Goal: Information Seeking & Learning: Learn about a topic

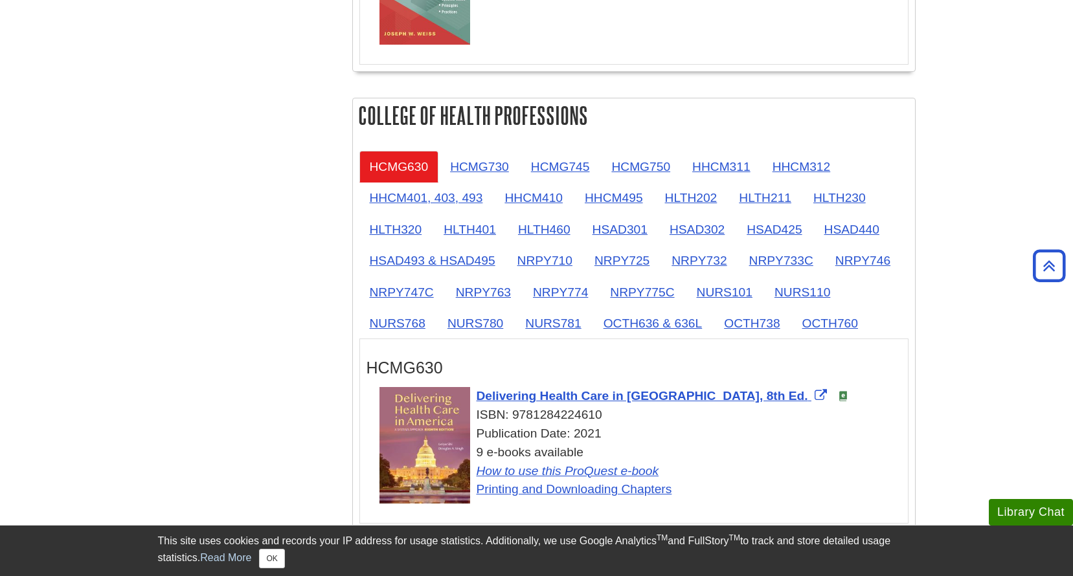
scroll to position [1036, 0]
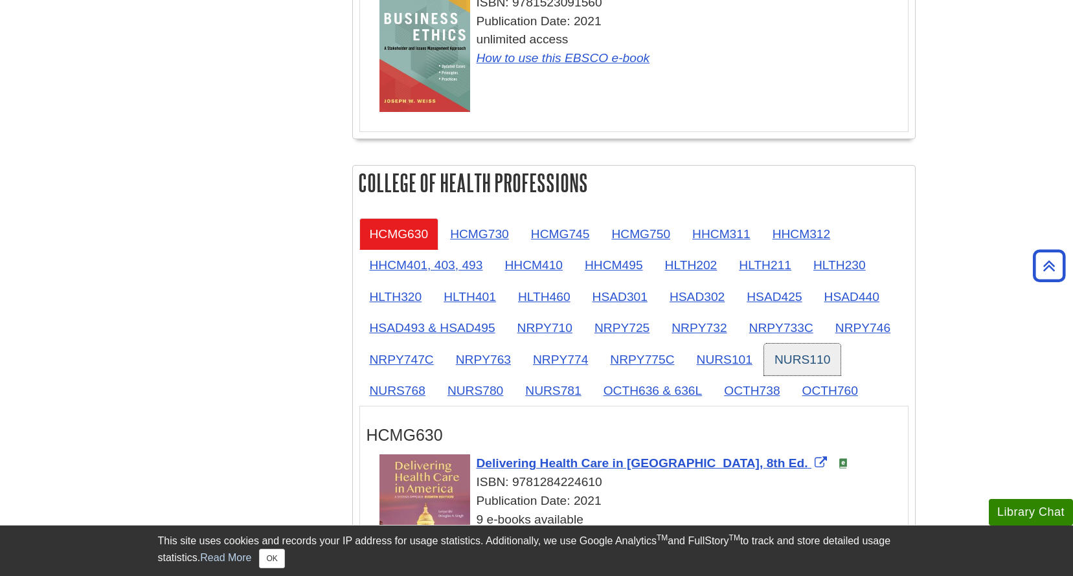
click at [804, 361] on link "NURS110" at bounding box center [802, 360] width 76 height 32
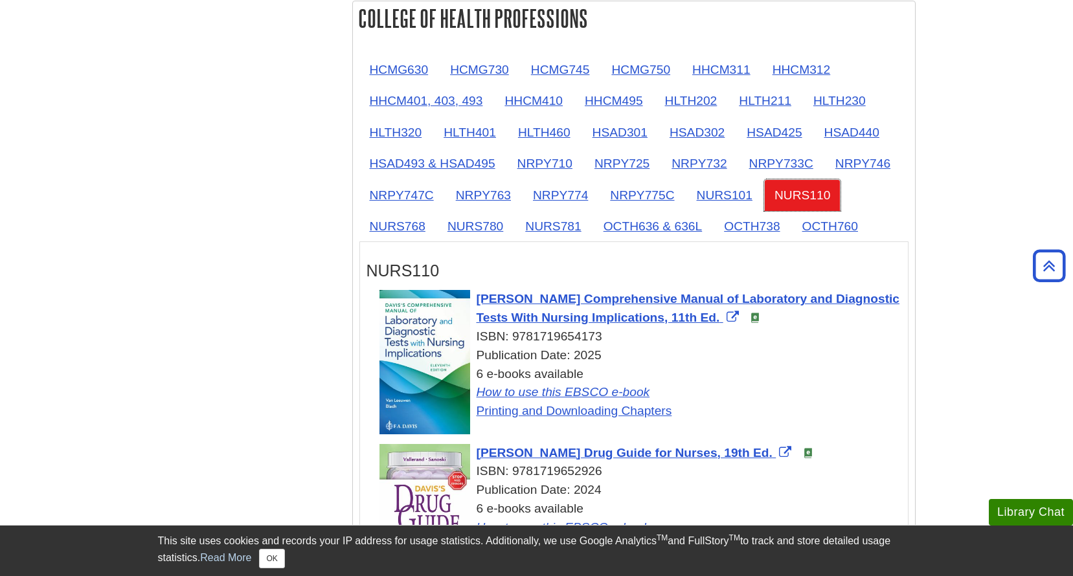
scroll to position [1295, 0]
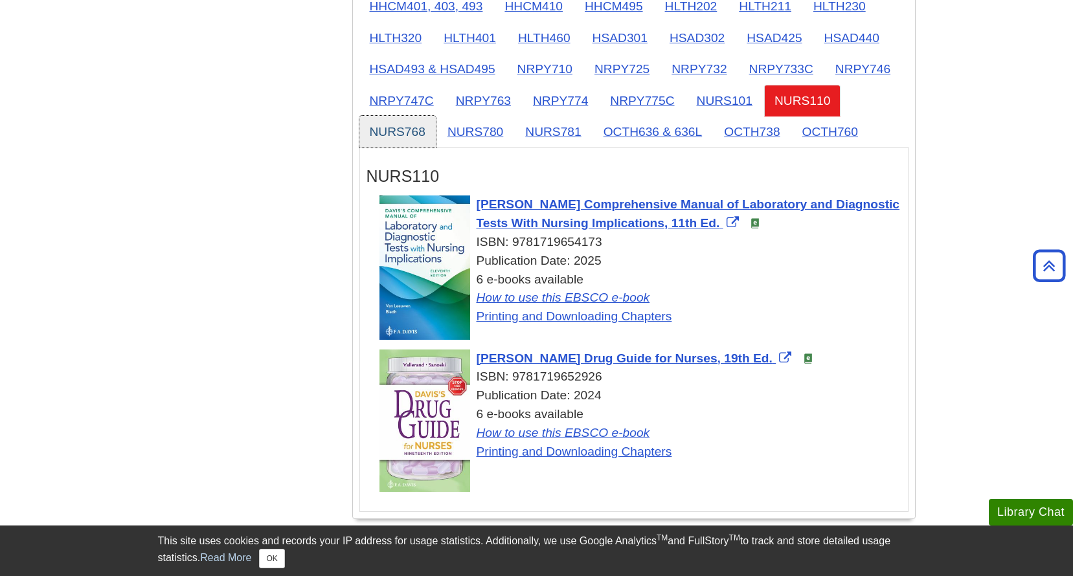
click at [403, 132] on link "NURS768" at bounding box center [397, 132] width 76 height 32
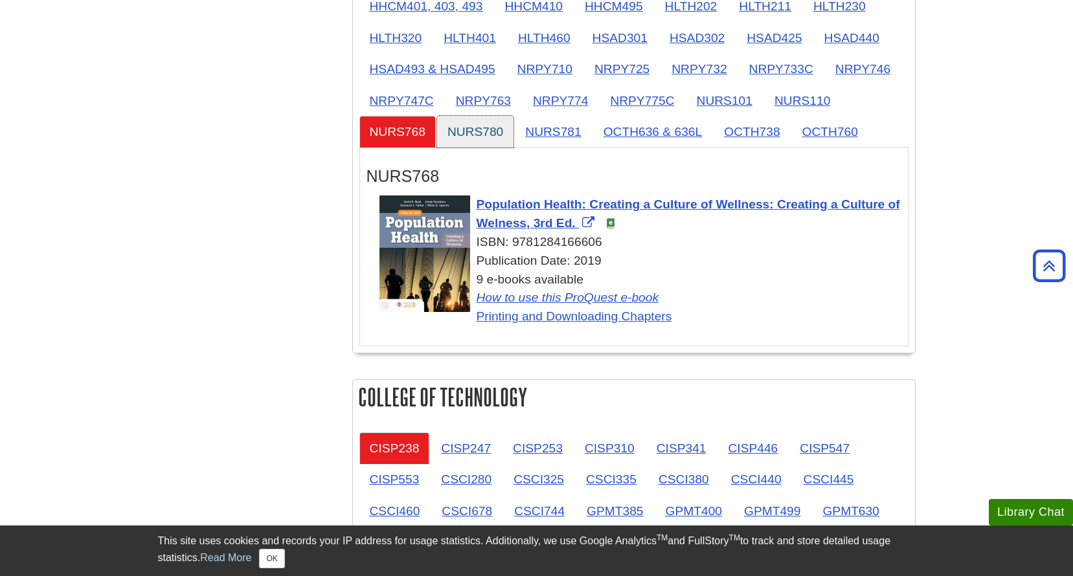
click at [485, 124] on link "NURS780" at bounding box center [475, 132] width 76 height 32
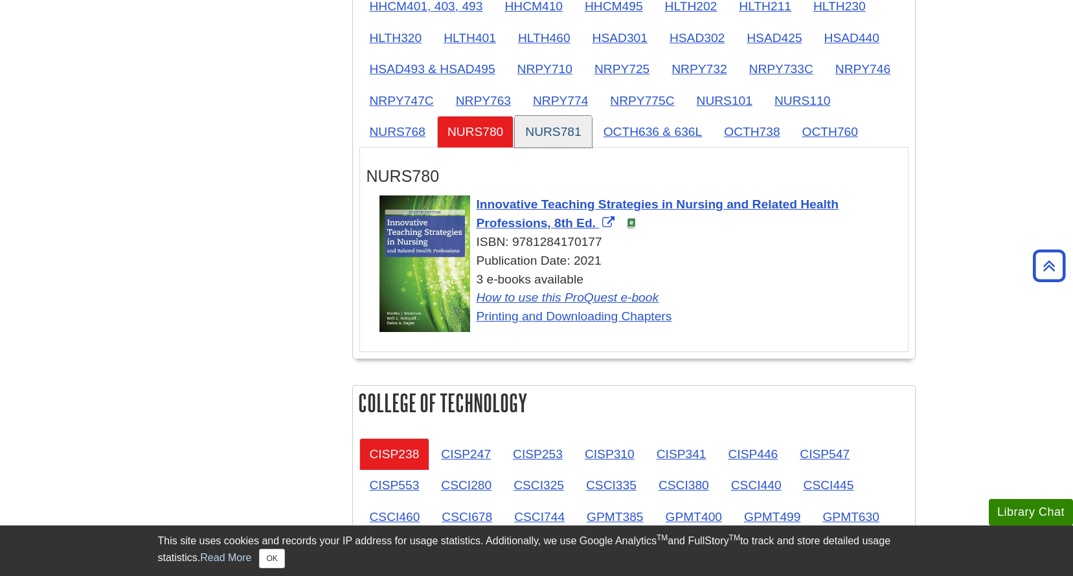
click at [543, 136] on link "NURS781" at bounding box center [553, 132] width 76 height 32
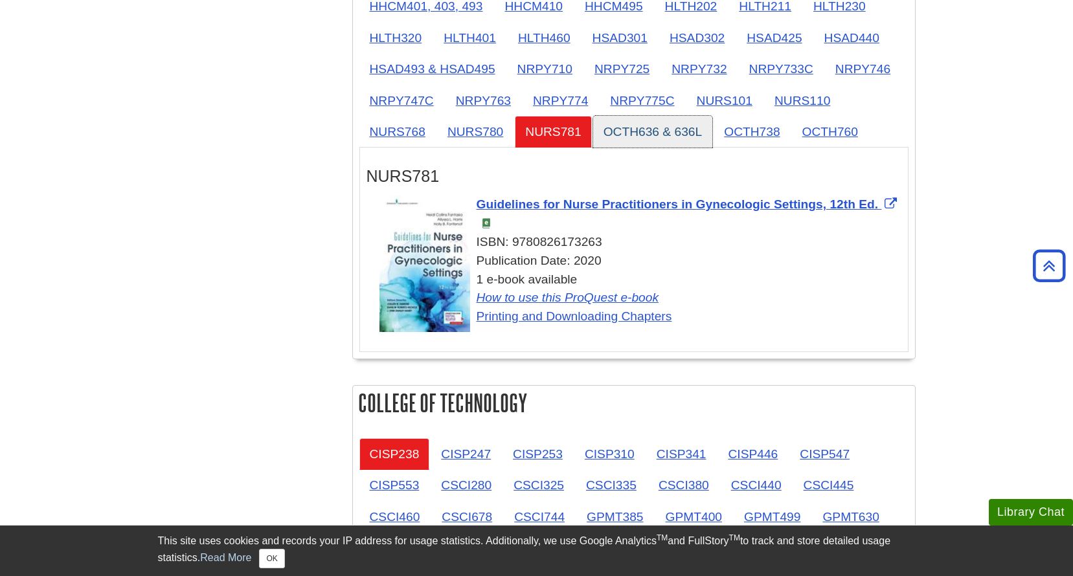
click at [615, 132] on link "OCTH636 & 636L" at bounding box center [653, 132] width 120 height 32
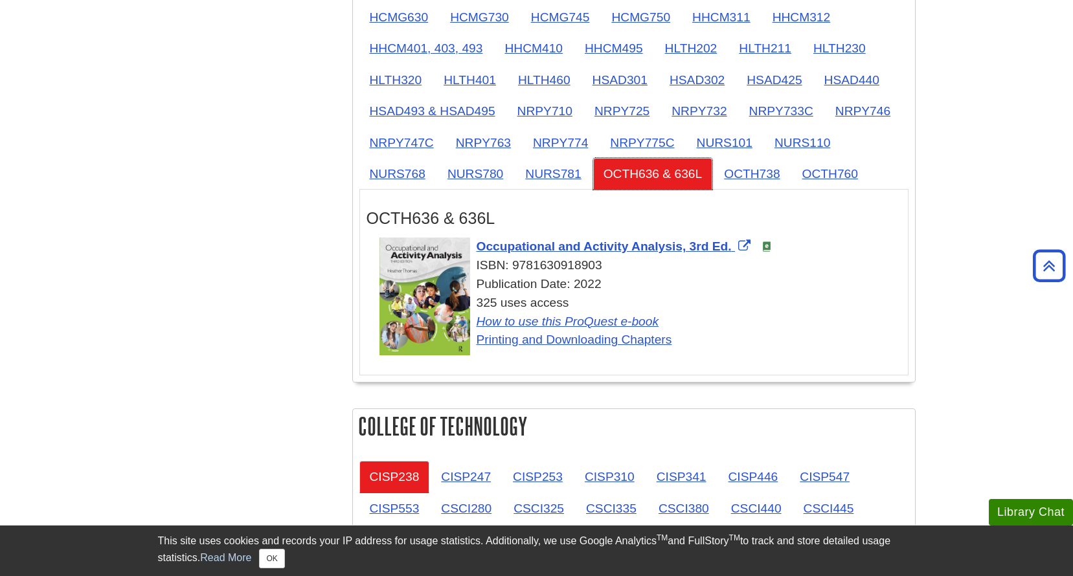
scroll to position [1230, 0]
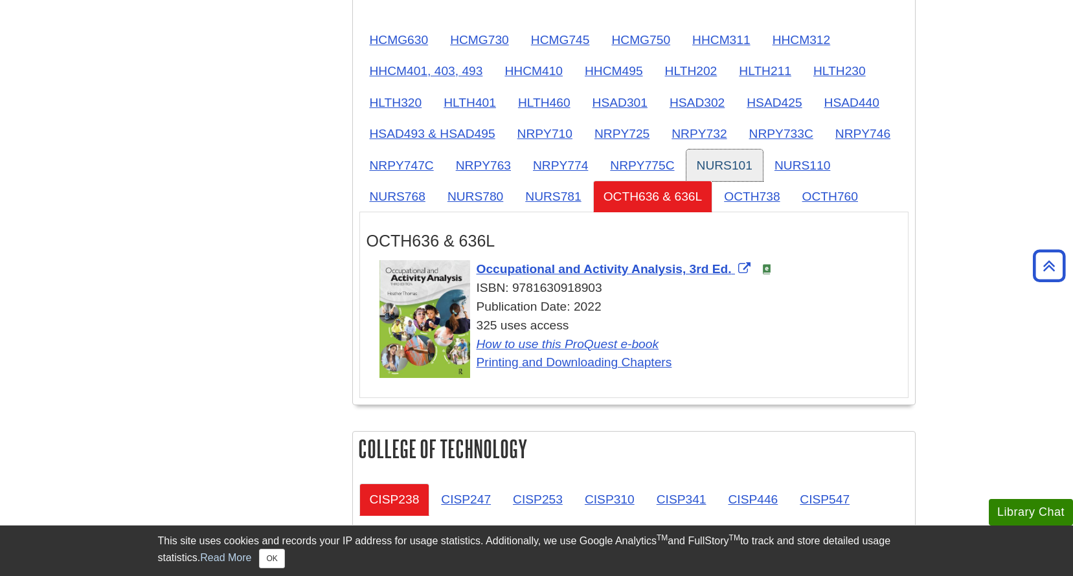
click at [725, 166] on link "NURS101" at bounding box center [724, 166] width 76 height 32
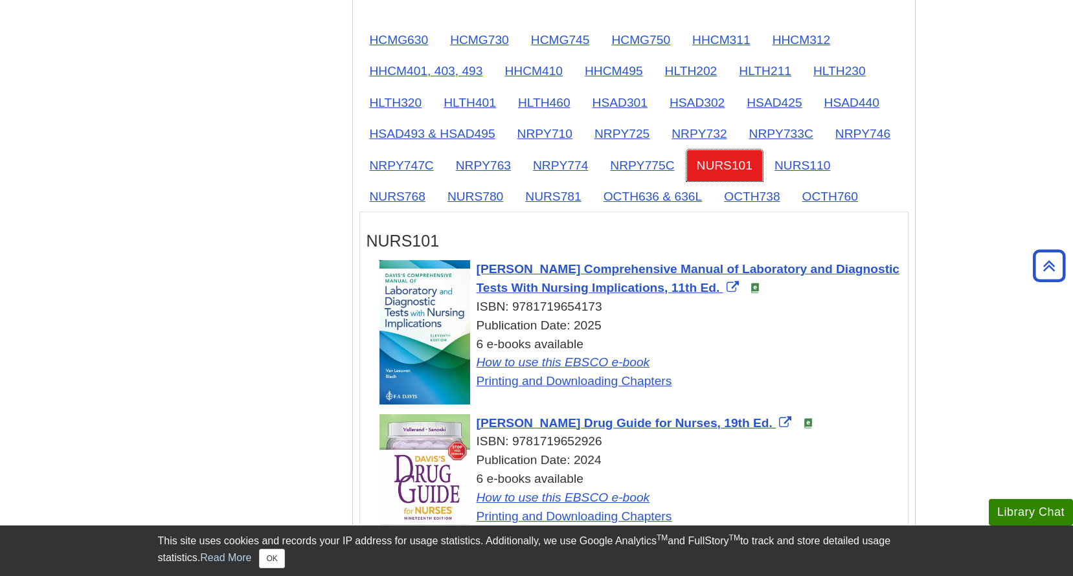
click at [708, 166] on link "NURS101" at bounding box center [724, 166] width 76 height 32
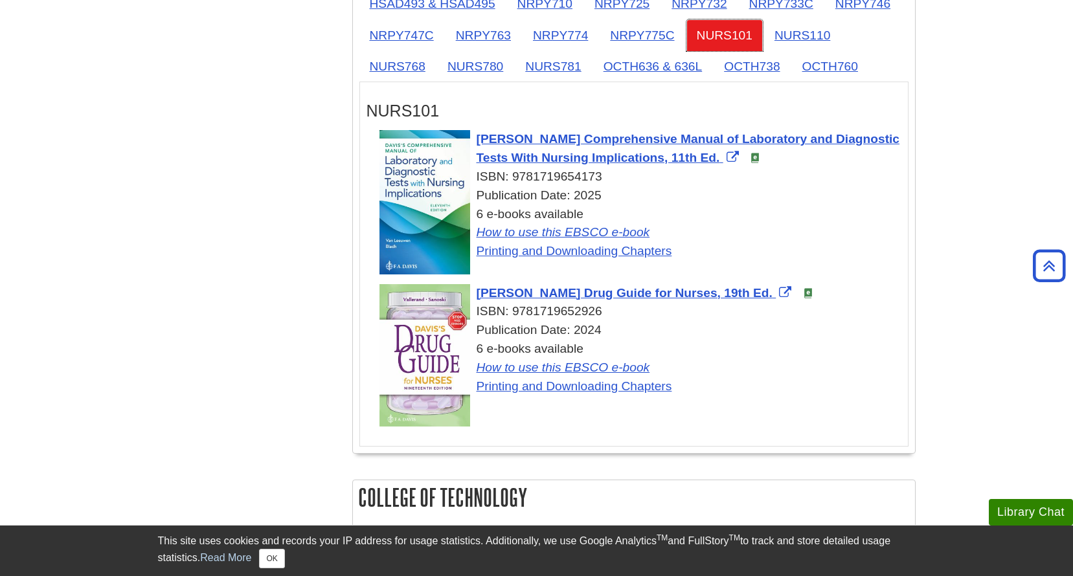
scroll to position [1360, 0]
click at [805, 29] on link "NURS110" at bounding box center [802, 36] width 76 height 32
click at [792, 39] on link "NURS110" at bounding box center [802, 36] width 76 height 32
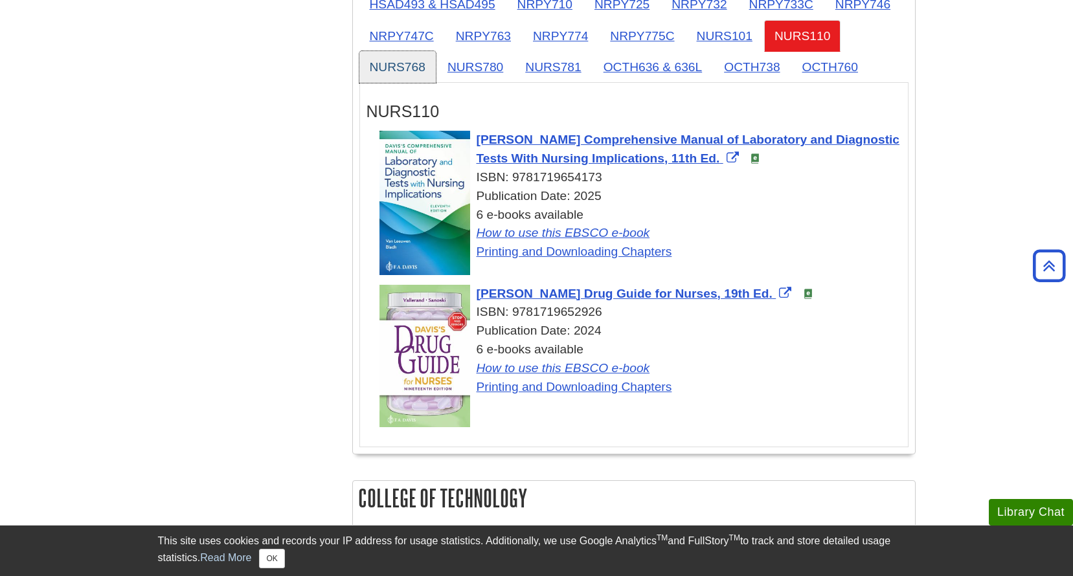
click at [388, 69] on link "NURS768" at bounding box center [397, 67] width 76 height 32
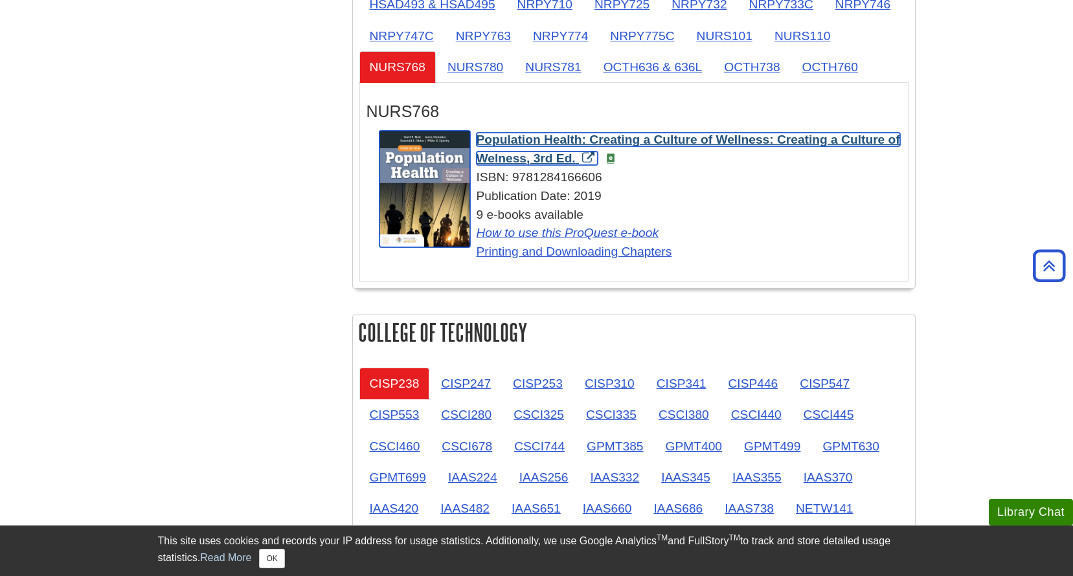
click at [560, 146] on span "Population Health: Creating a Culture of Wellness: Creating a Culture of Welnes…" at bounding box center [688, 149] width 423 height 32
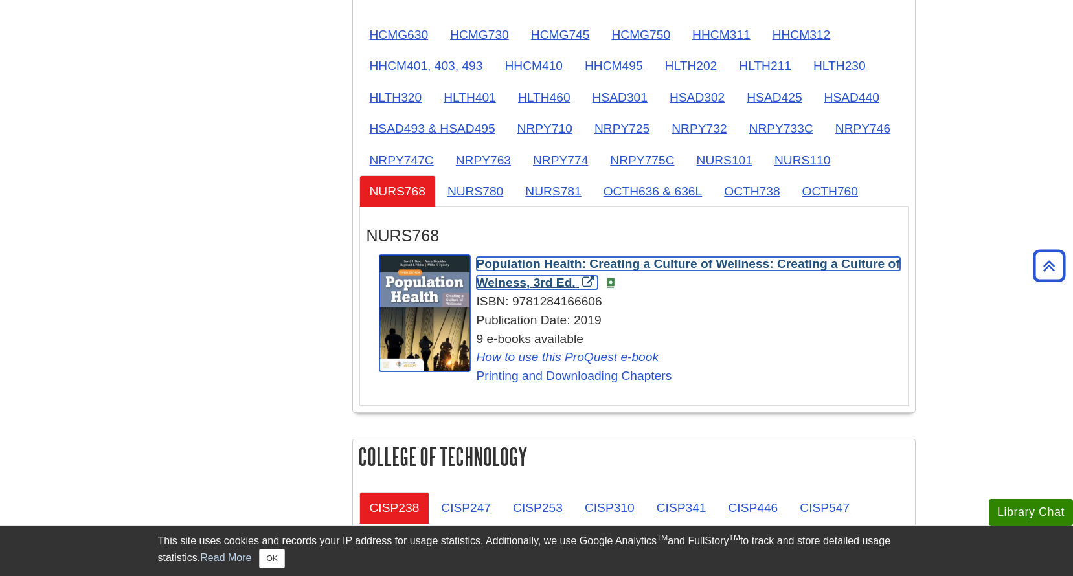
scroll to position [1230, 0]
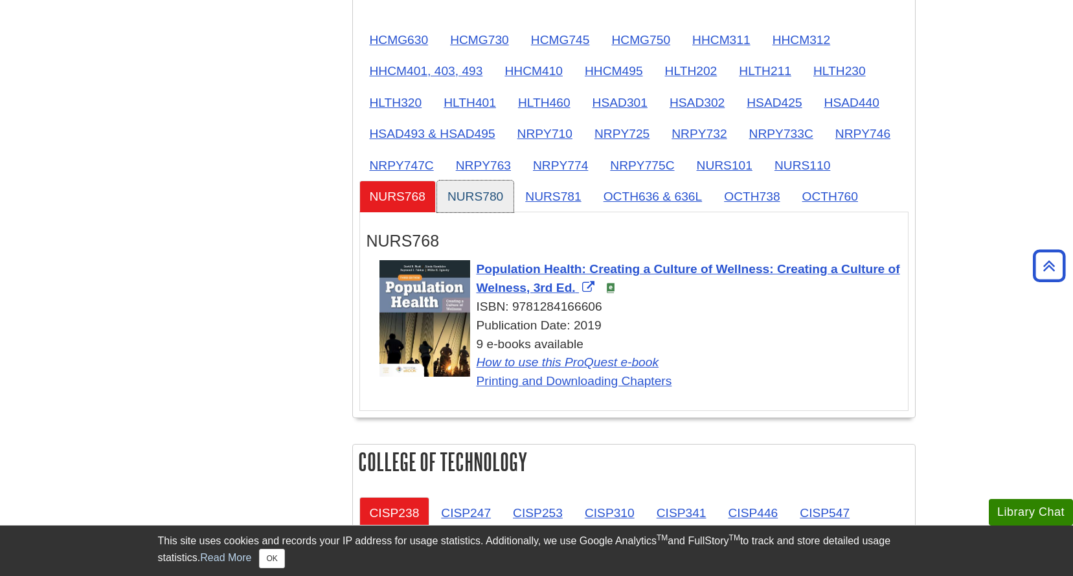
click at [490, 194] on link "NURS780" at bounding box center [475, 197] width 76 height 32
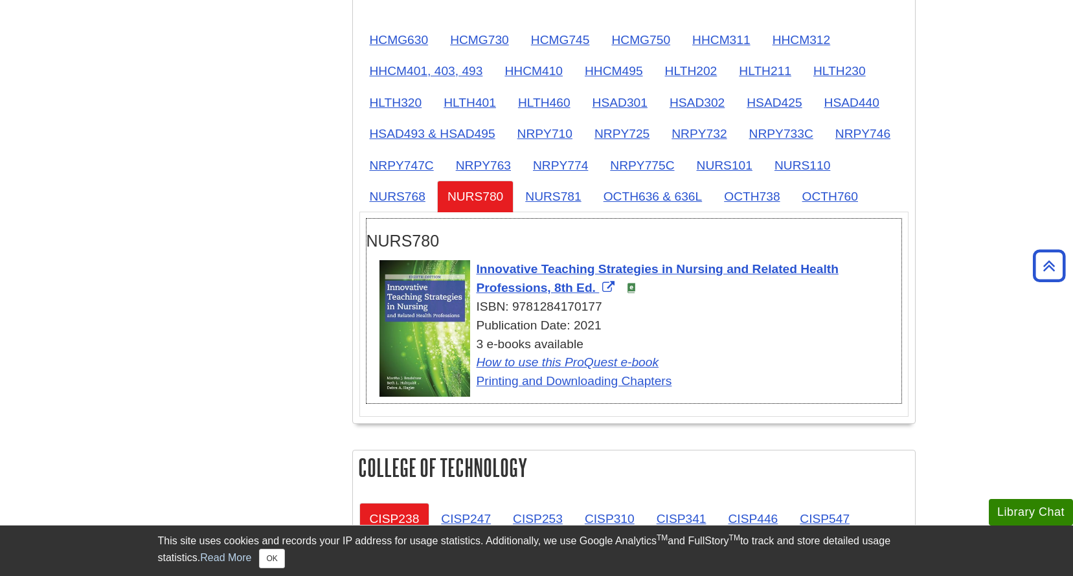
click at [553, 280] on div "Innovative Teaching Strategies in Nursing and Related Health Professions, 8th E…" at bounding box center [640, 325] width 522 height 131
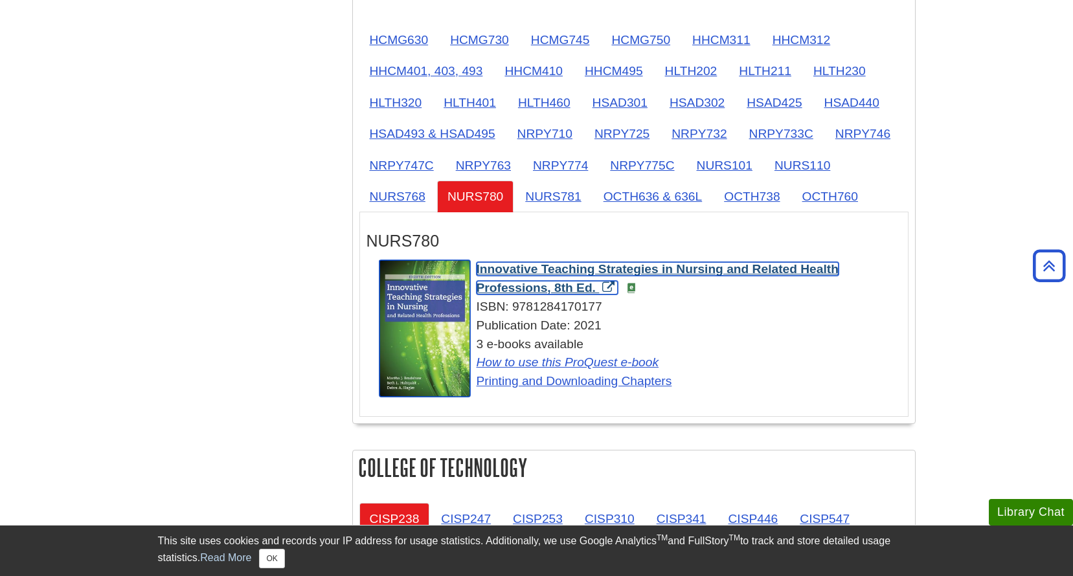
click at [519, 271] on span "Innovative Teaching Strategies in Nursing and Related Health Professions, 8th E…" at bounding box center [658, 278] width 362 height 32
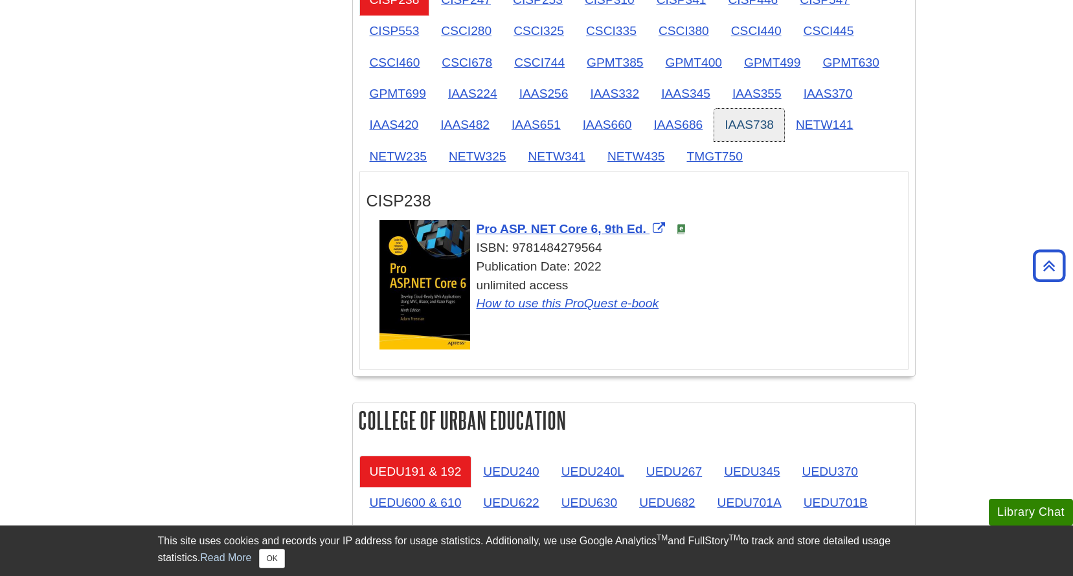
scroll to position [1554, 0]
